Goal: Contribute content: Add original content to the website for others to see

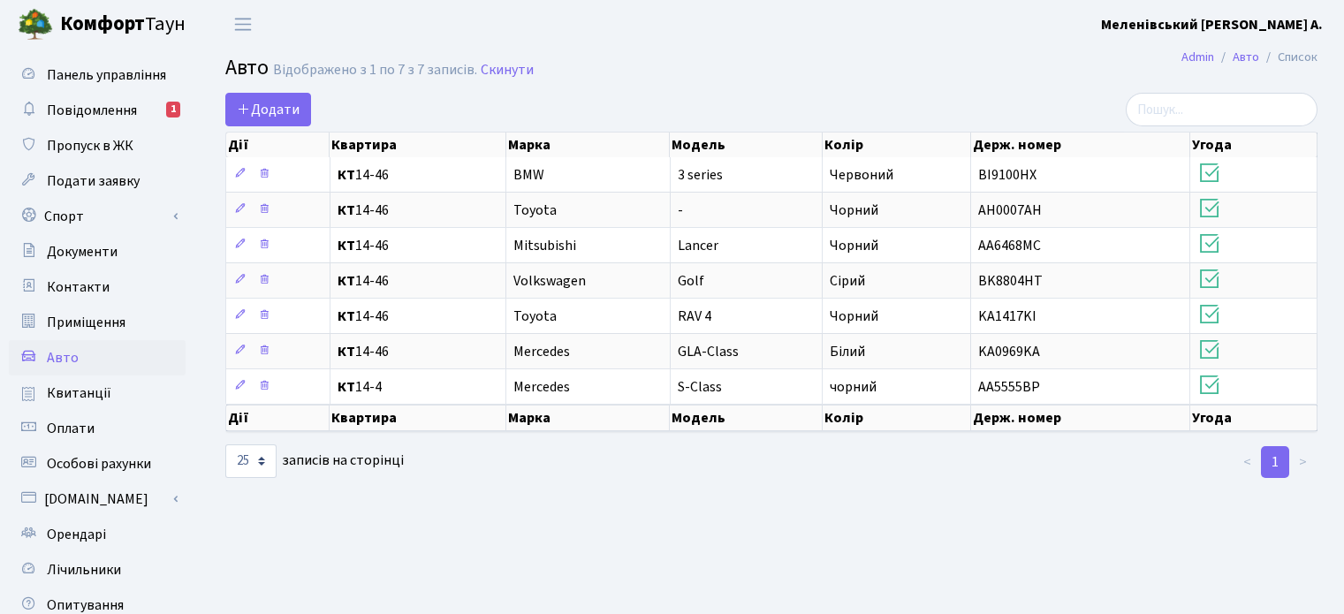
select select "25"
click at [283, 108] on span "Додати" at bounding box center [268, 109] width 63 height 19
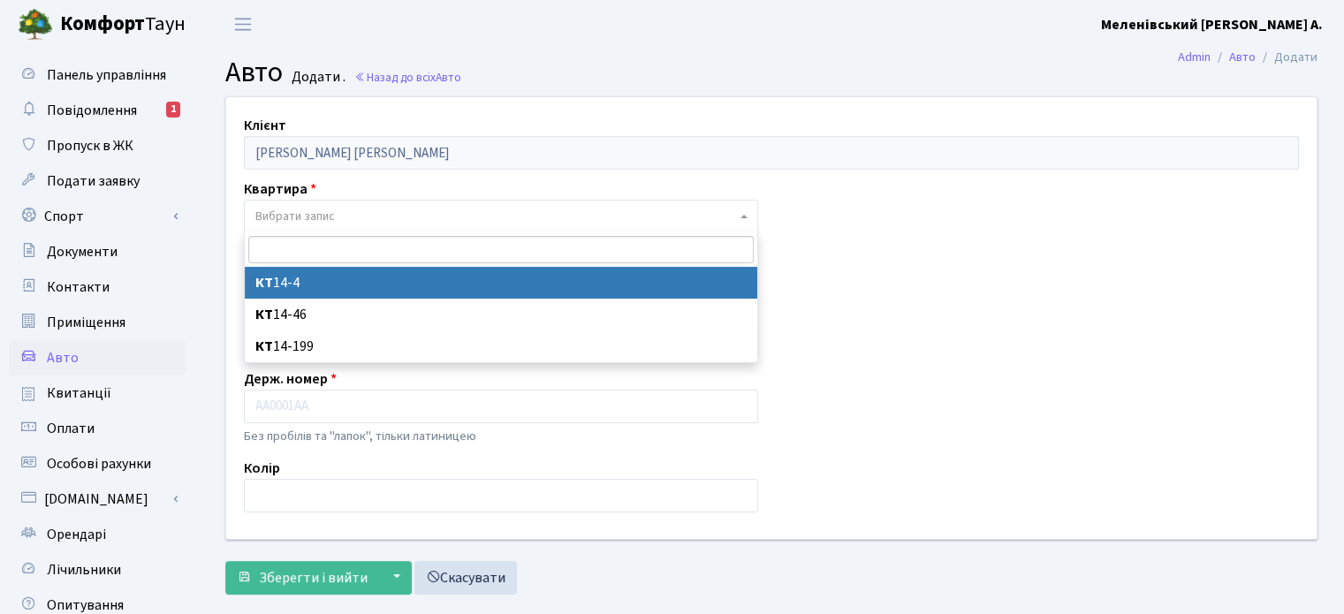
click at [421, 208] on span "Вибрати запис" at bounding box center [495, 217] width 481 height 18
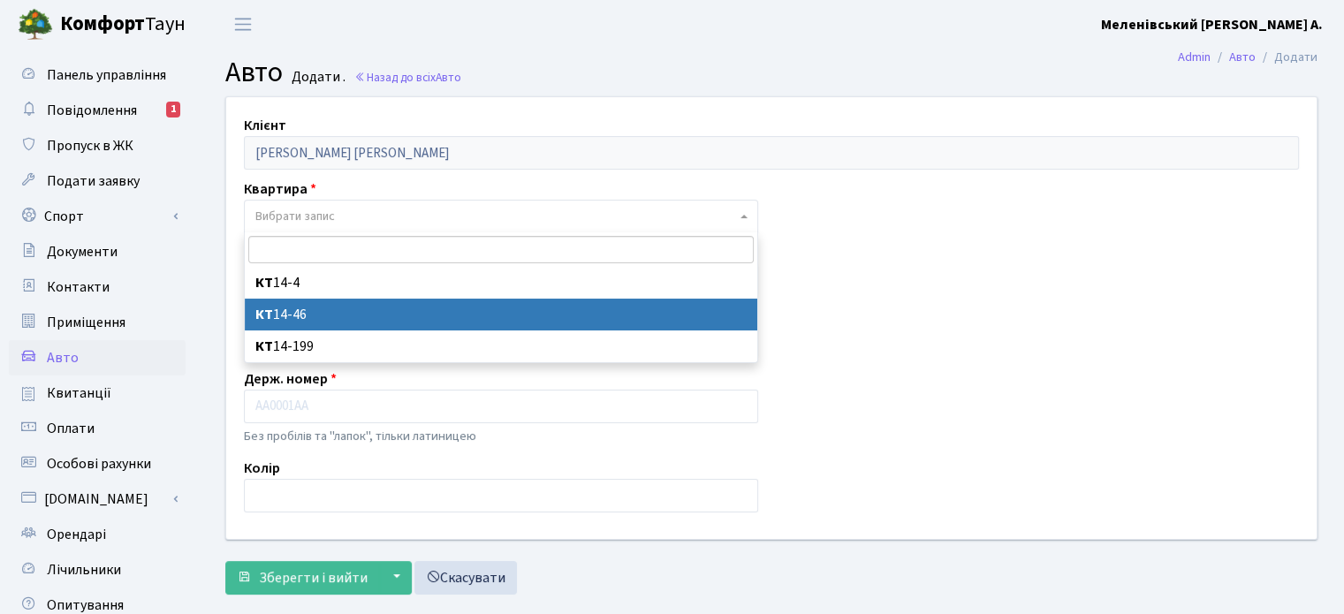
select select "27257"
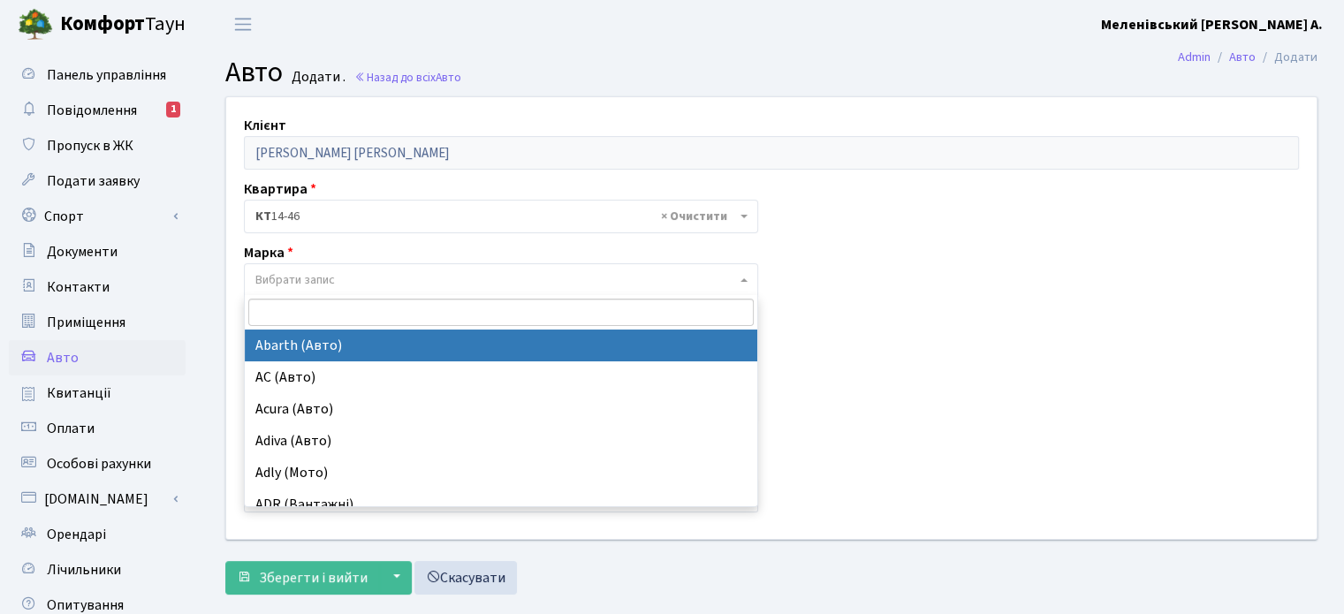
click at [365, 275] on span "Вибрати запис" at bounding box center [495, 280] width 481 height 18
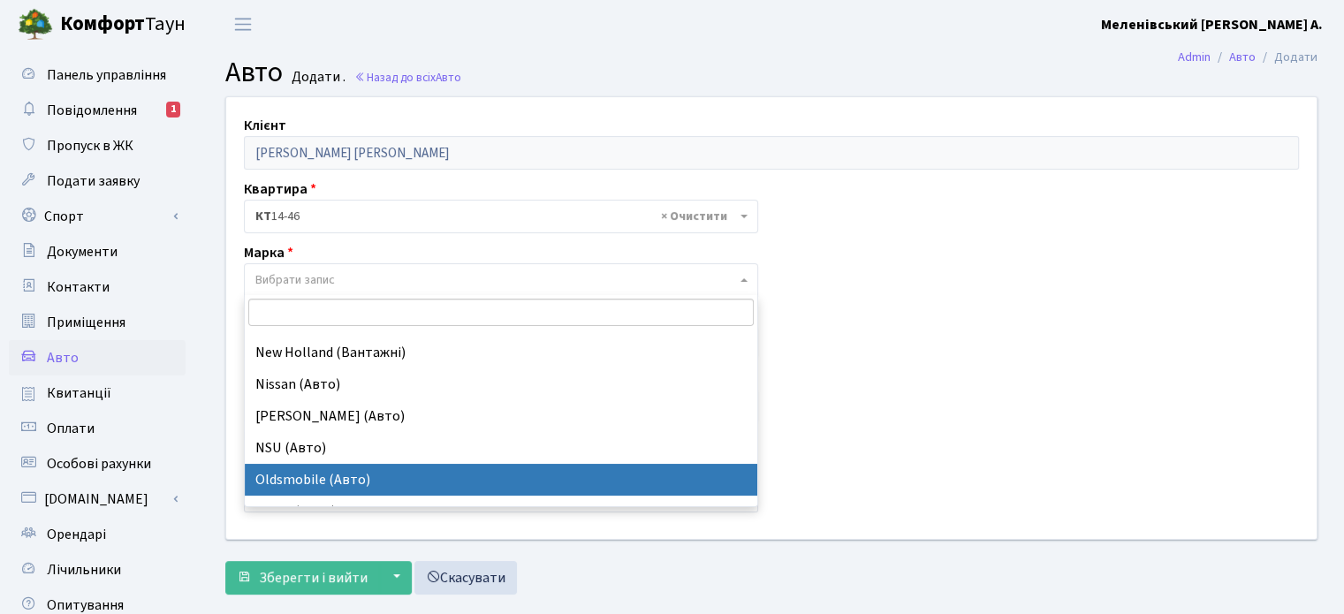
scroll to position [10076, 0]
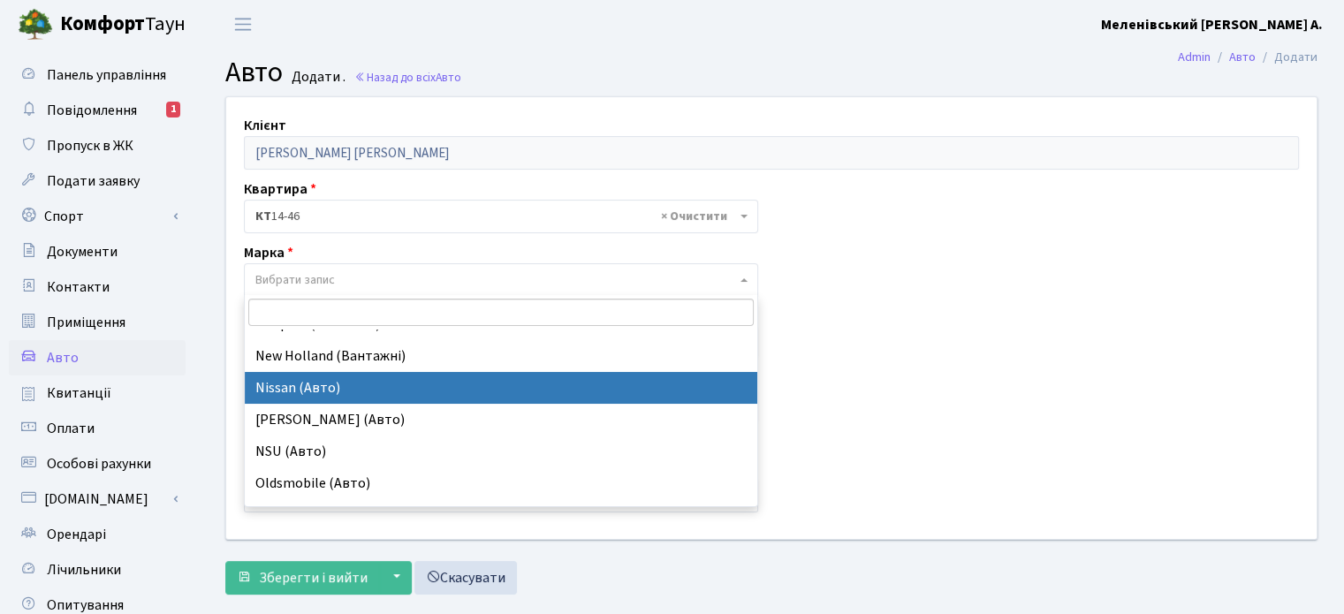
select select "96"
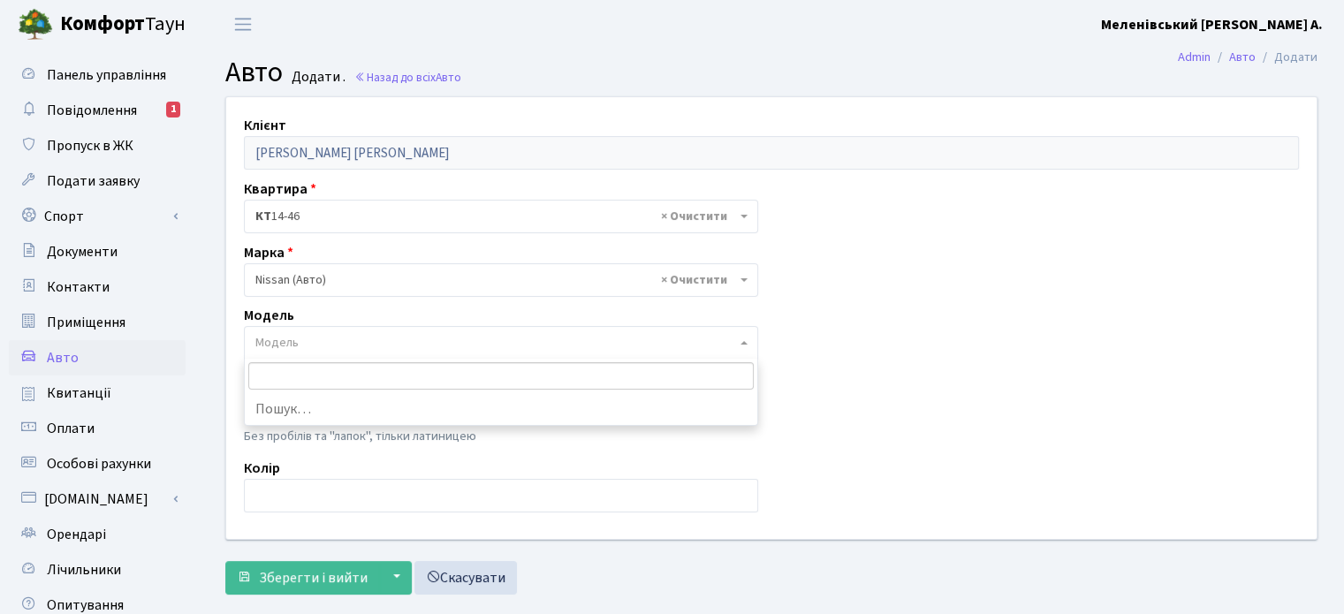
click at [307, 348] on span "Модель" at bounding box center [495, 343] width 481 height 18
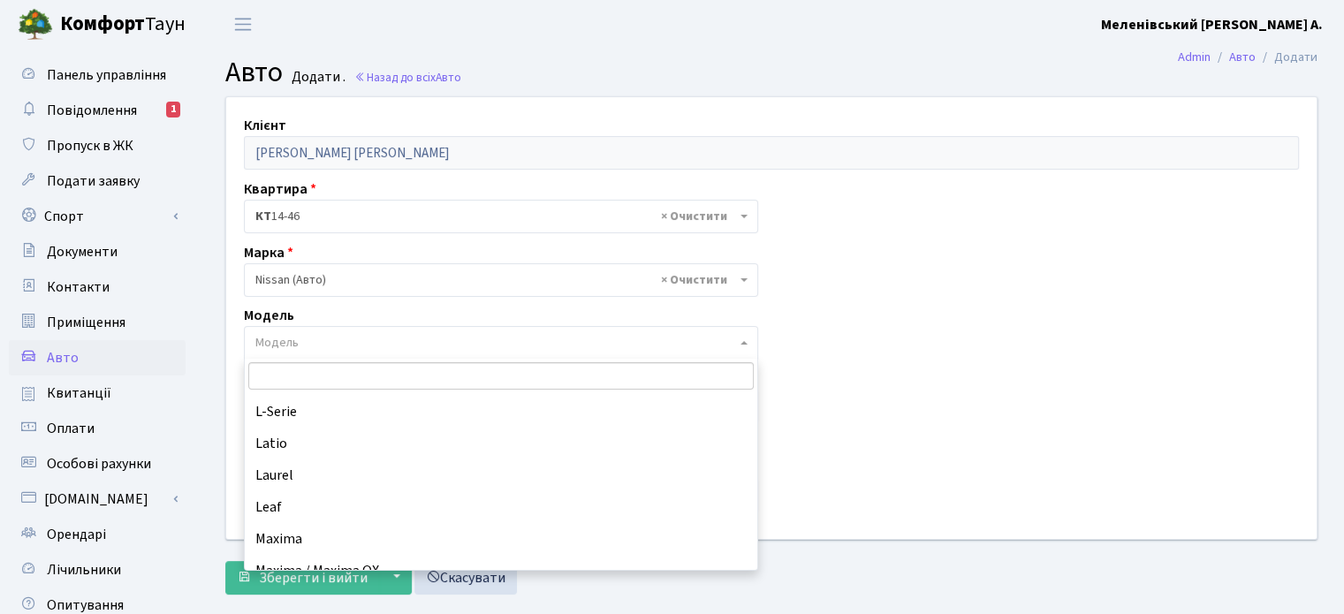
scroll to position [1623, 0]
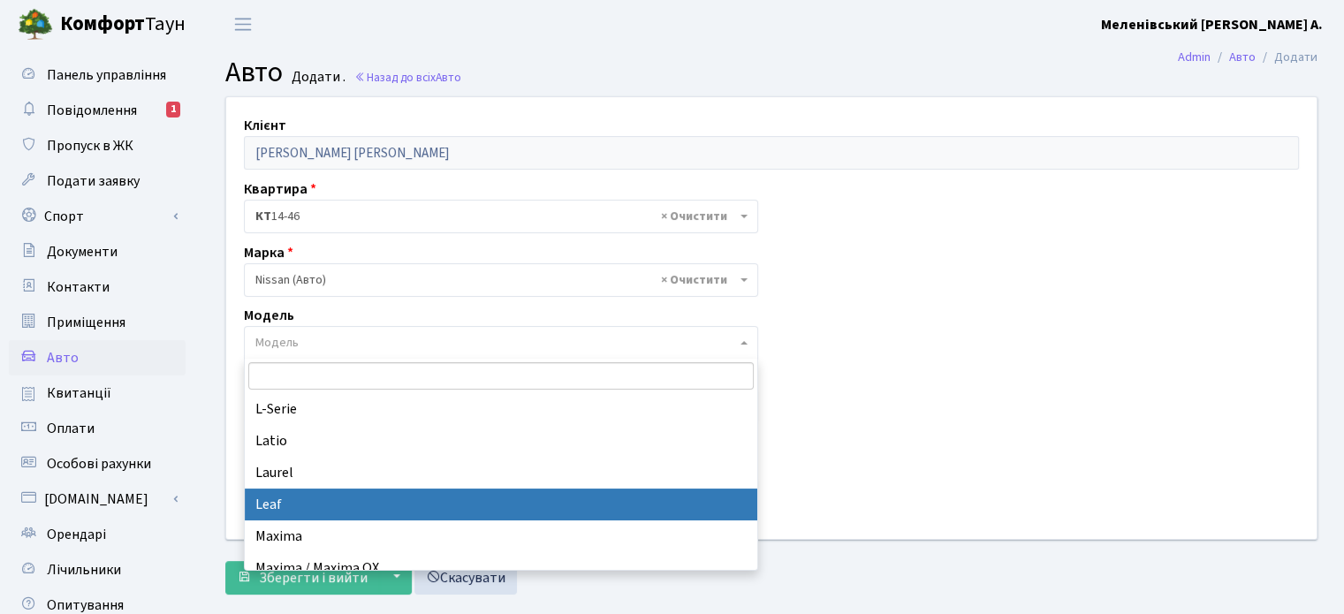
select select "1694"
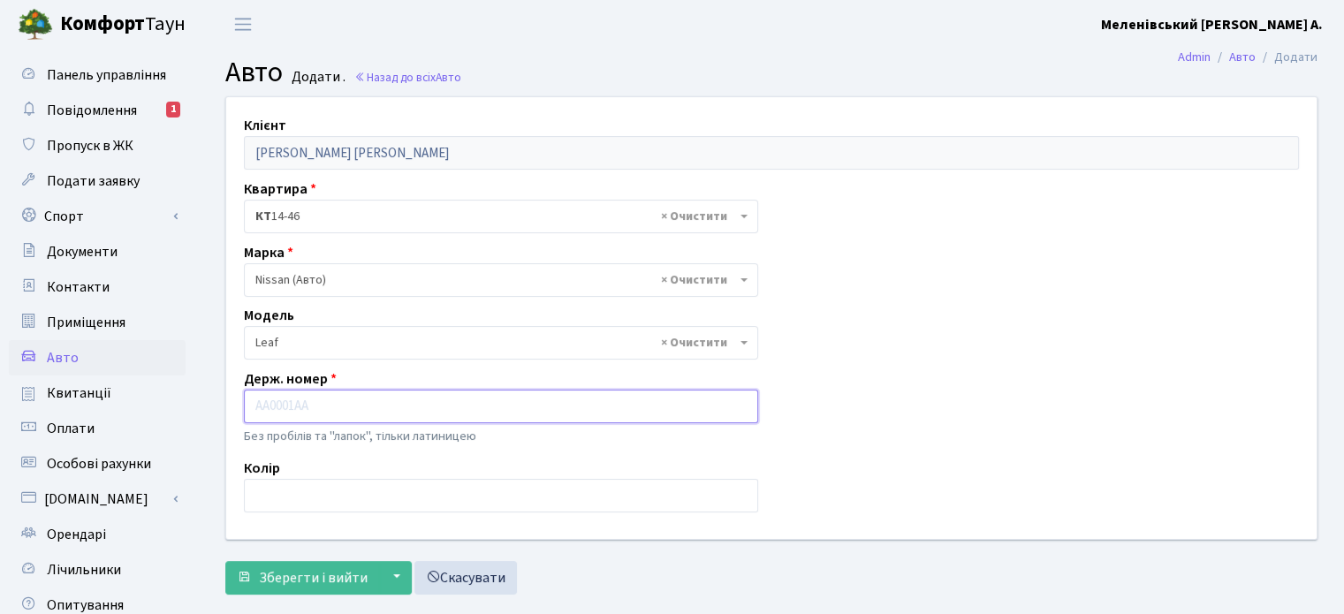
click at [276, 402] on input "text" at bounding box center [501, 407] width 514 height 34
paste input "AA5571YA"
type input "AA5571YA"
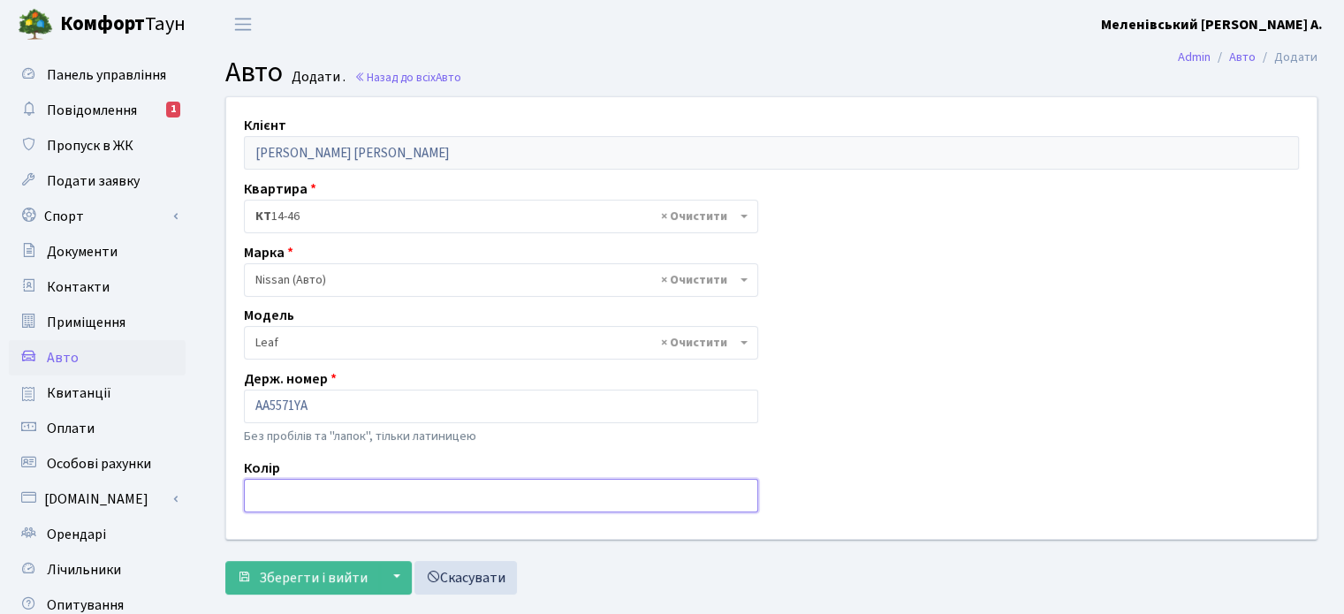
click at [292, 499] on input "text" at bounding box center [501, 496] width 514 height 34
type input "Білий"
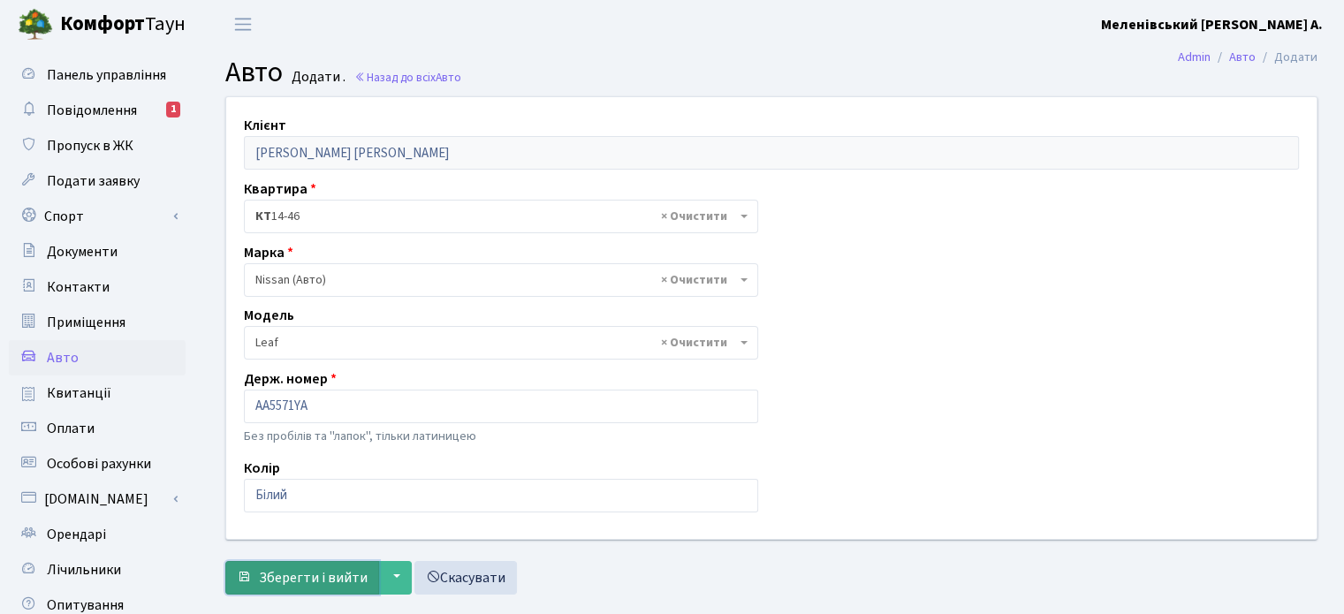
click at [314, 575] on span "Зберегти і вийти" at bounding box center [313, 577] width 109 height 19
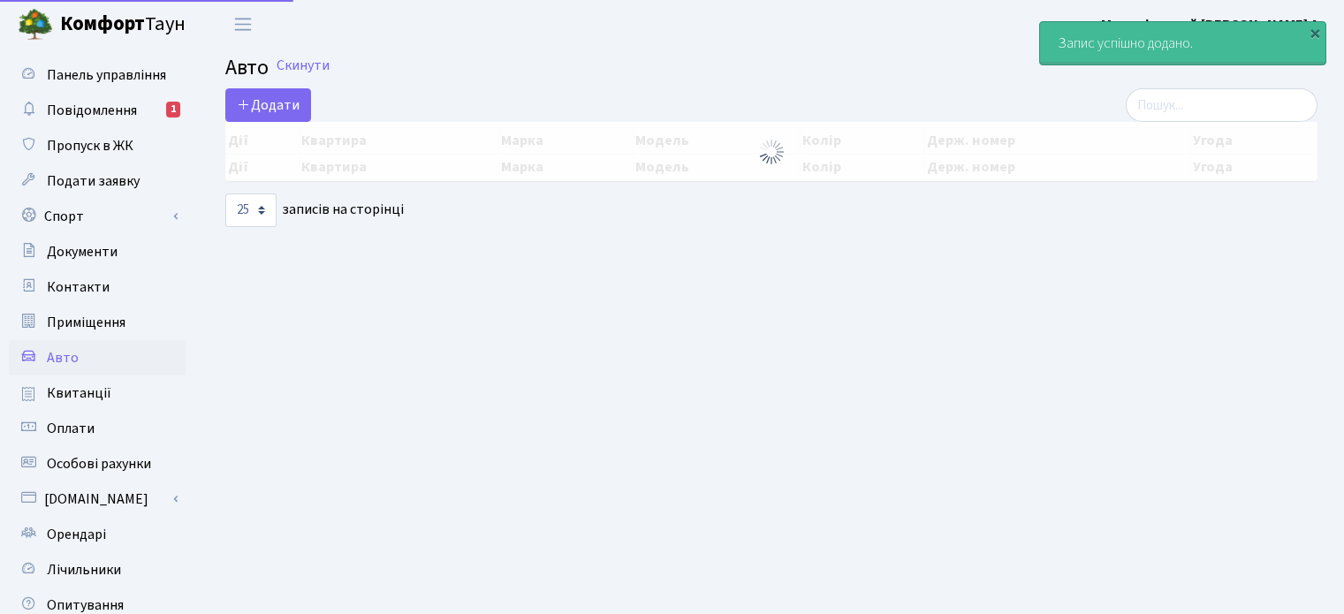
select select "25"
